Goal: Task Accomplishment & Management: Use online tool/utility

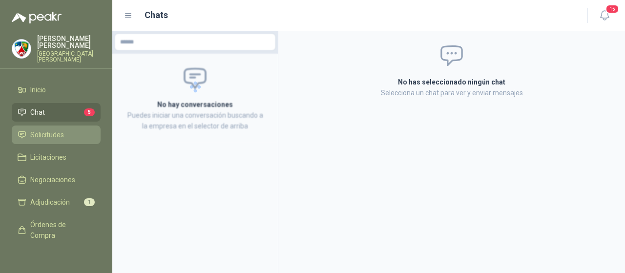
click at [46, 133] on span "Solicitudes" at bounding box center [47, 134] width 34 height 11
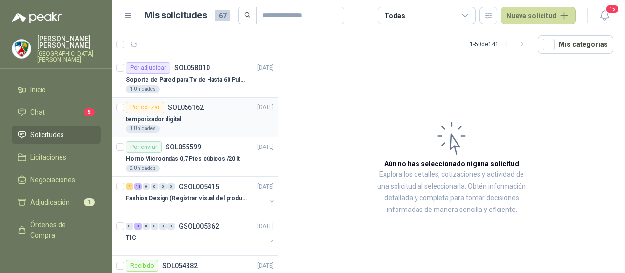
drag, startPoint x: 331, startPoint y: 115, endPoint x: 233, endPoint y: 129, distance: 98.7
click at [328, 115] on article "Aún no has seleccionado niguna solicitud Explora los detalles, cotizaciones y a…" at bounding box center [451, 167] width 347 height 218
click at [171, 81] on p "Soporte de Pared para Tv de Hasta 60 Pulgadas con Brazo Articulado" at bounding box center [187, 79] width 122 height 9
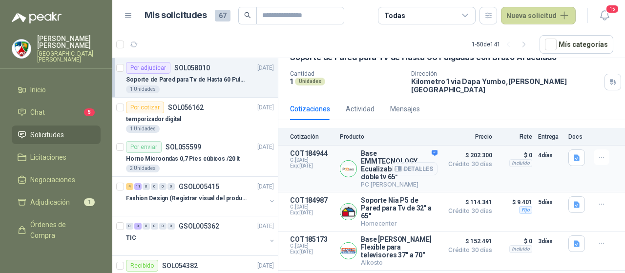
scroll to position [98, 0]
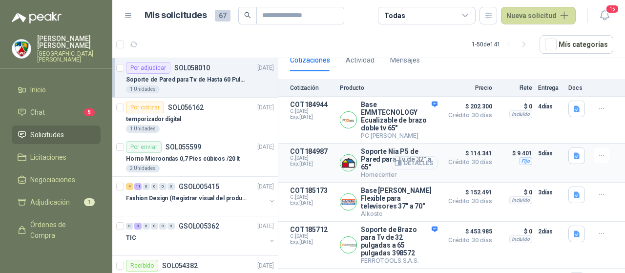
click at [409, 156] on button "Detalles" at bounding box center [415, 162] width 46 height 13
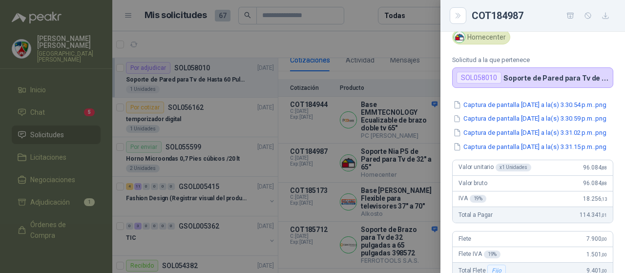
scroll to position [5, 0]
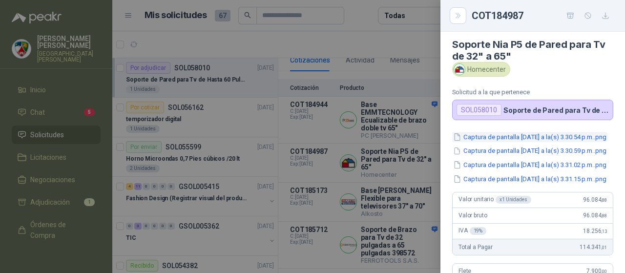
click at [526, 140] on button "Captura de pantalla [DATE] a la(s) 3.30.54 p.m..png" at bounding box center [529, 137] width 155 height 10
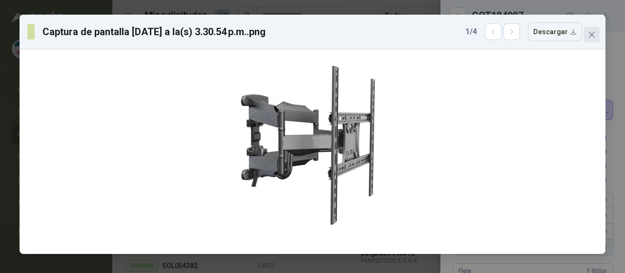
click at [594, 37] on icon "close" at bounding box center [592, 35] width 6 height 6
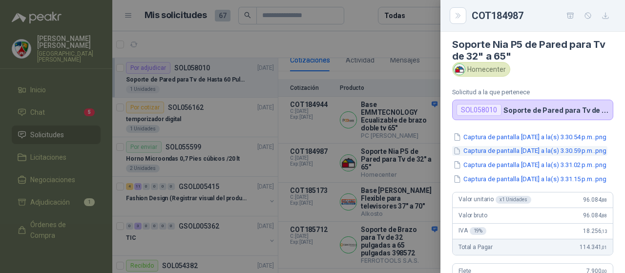
click at [521, 156] on button "Captura de pantalla [DATE] a la(s) 3.30.59 p.m..png" at bounding box center [529, 151] width 155 height 10
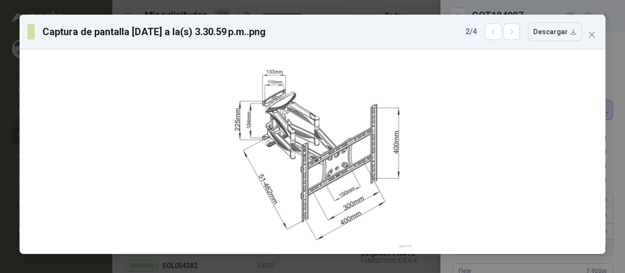
click at [589, 38] on icon "close" at bounding box center [592, 35] width 8 height 8
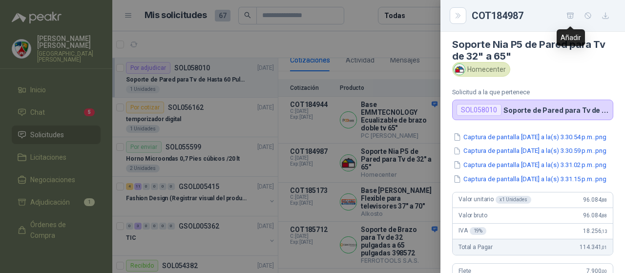
click at [567, 16] on icon "button" at bounding box center [570, 16] width 8 height 8
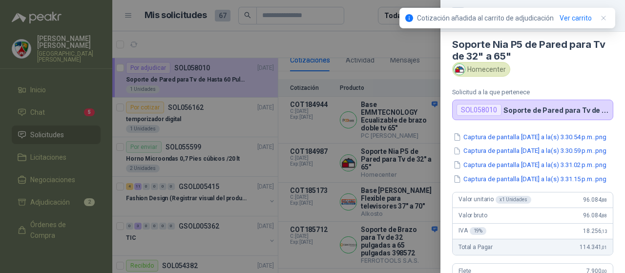
click at [44, 169] on div at bounding box center [312, 136] width 625 height 273
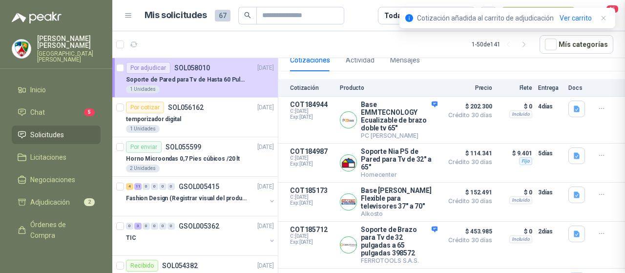
scroll to position [298, 0]
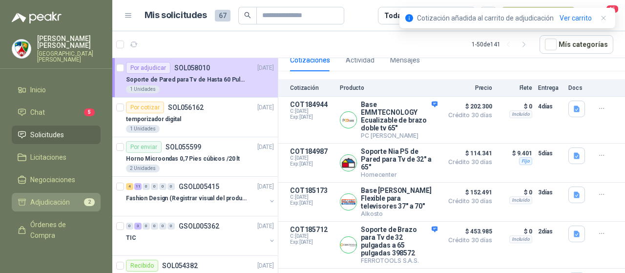
click at [49, 201] on span "Adjudicación" at bounding box center [50, 202] width 40 height 11
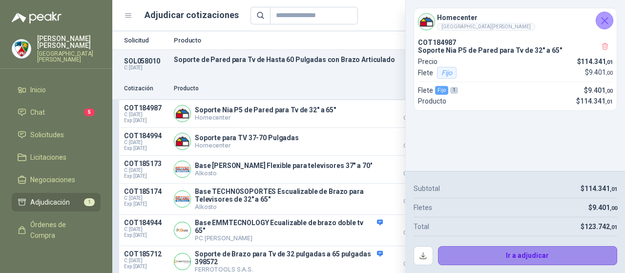
click at [517, 259] on button "Ir a adjudicar" at bounding box center [528, 256] width 180 height 20
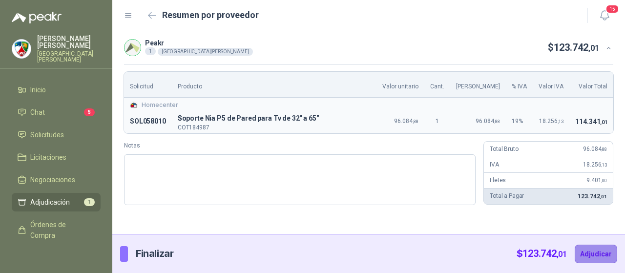
click at [592, 254] on button "Adjudicar" at bounding box center [596, 254] width 42 height 19
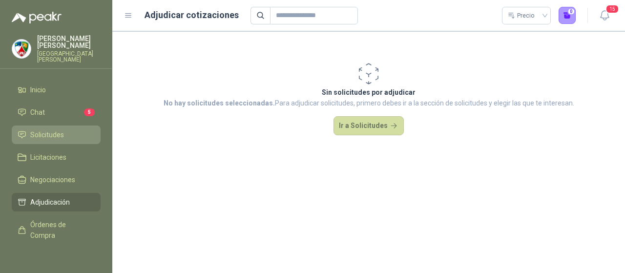
click at [46, 131] on span "Solicitudes" at bounding box center [47, 134] width 34 height 11
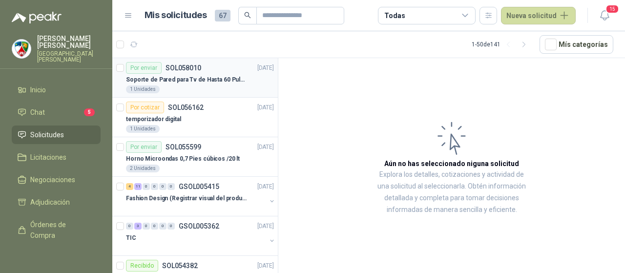
click at [156, 76] on p "Soporte de Pared para Tv de Hasta 60 Pulgadas con Brazo Articulado" at bounding box center [187, 79] width 122 height 9
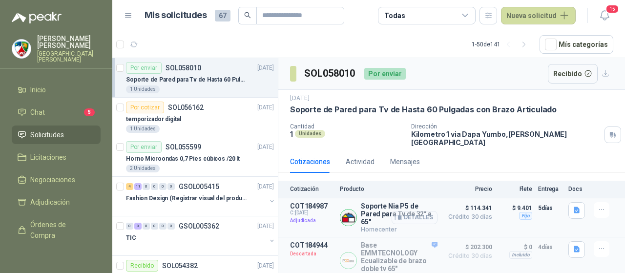
click at [402, 212] on button "Detalles" at bounding box center [415, 217] width 46 height 13
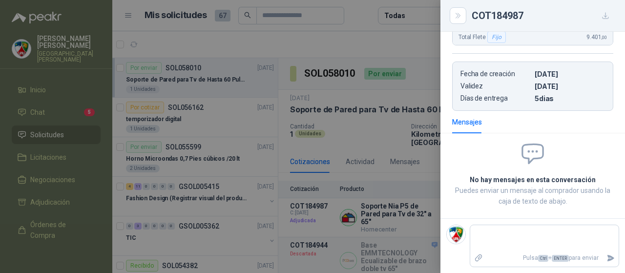
scroll to position [298, 0]
click at [347, 96] on div at bounding box center [312, 136] width 625 height 273
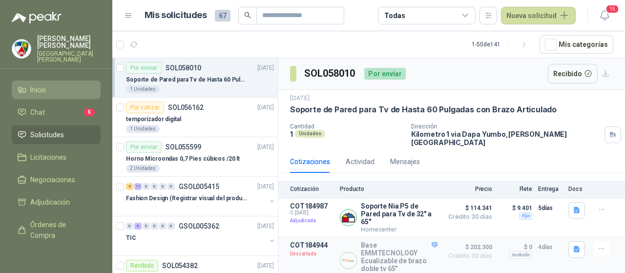
click at [46, 85] on span "Inicio" at bounding box center [38, 89] width 16 height 11
